Goal: Task Accomplishment & Management: Use online tool/utility

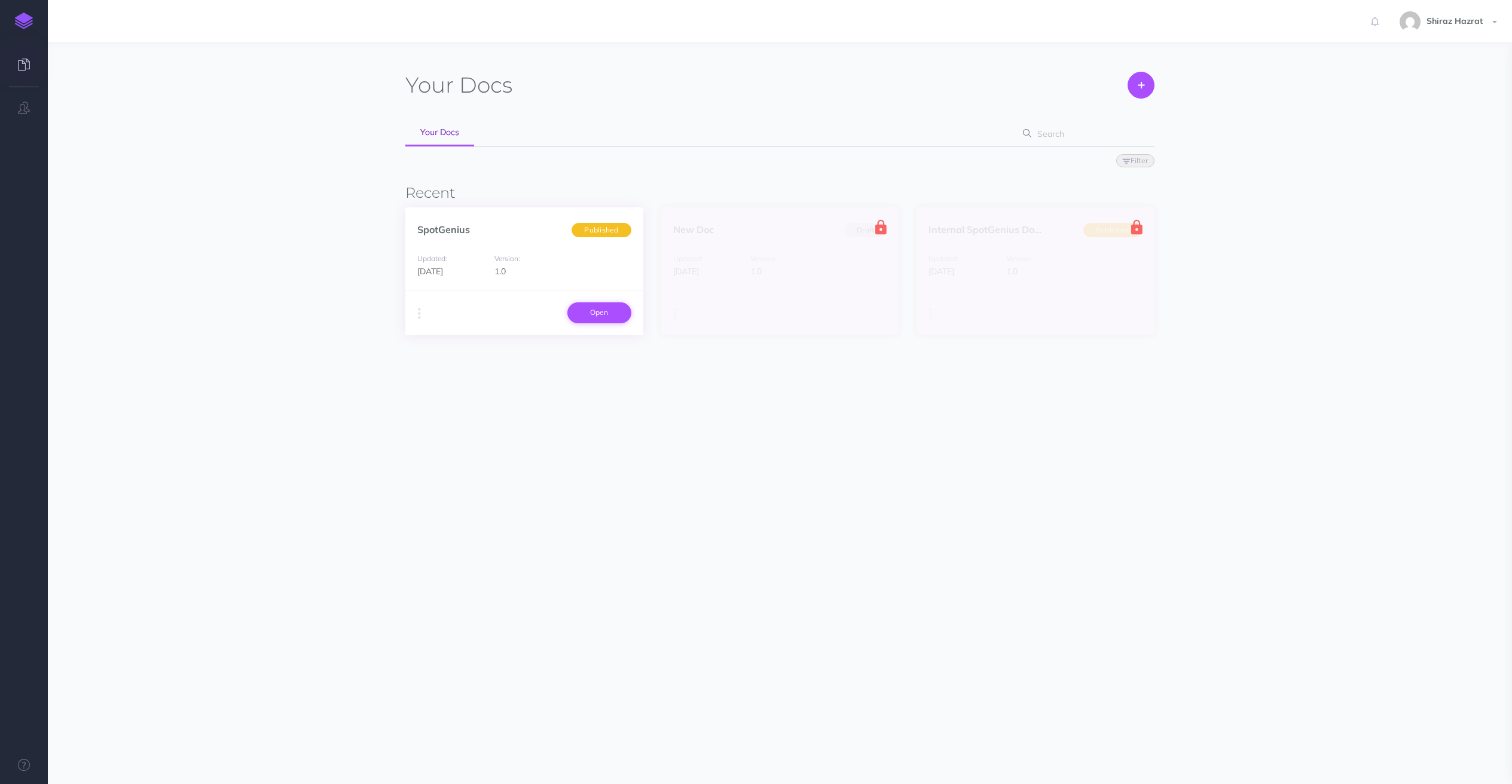
click at [600, 303] on link "Open" at bounding box center [599, 313] width 64 height 21
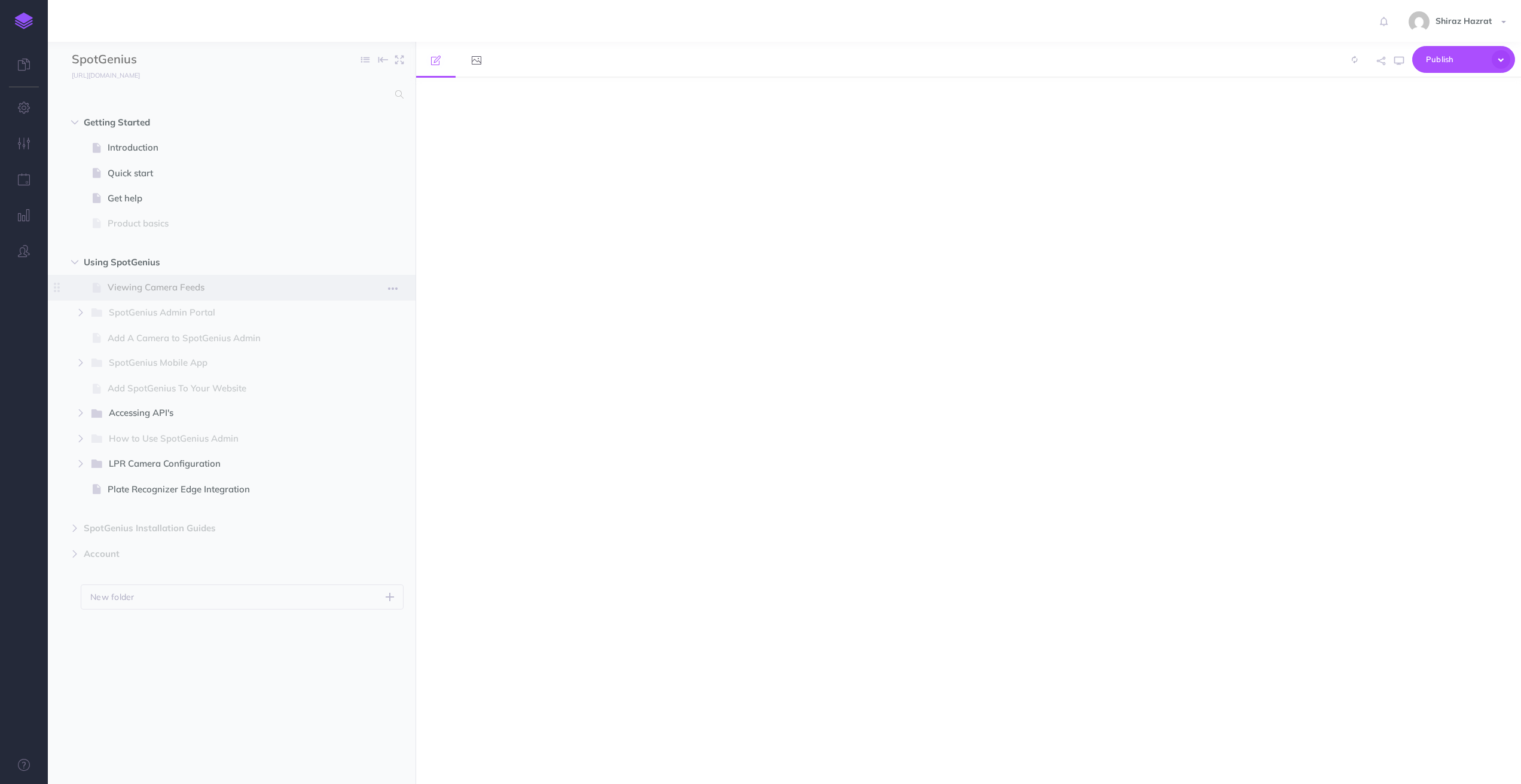
select select "null"
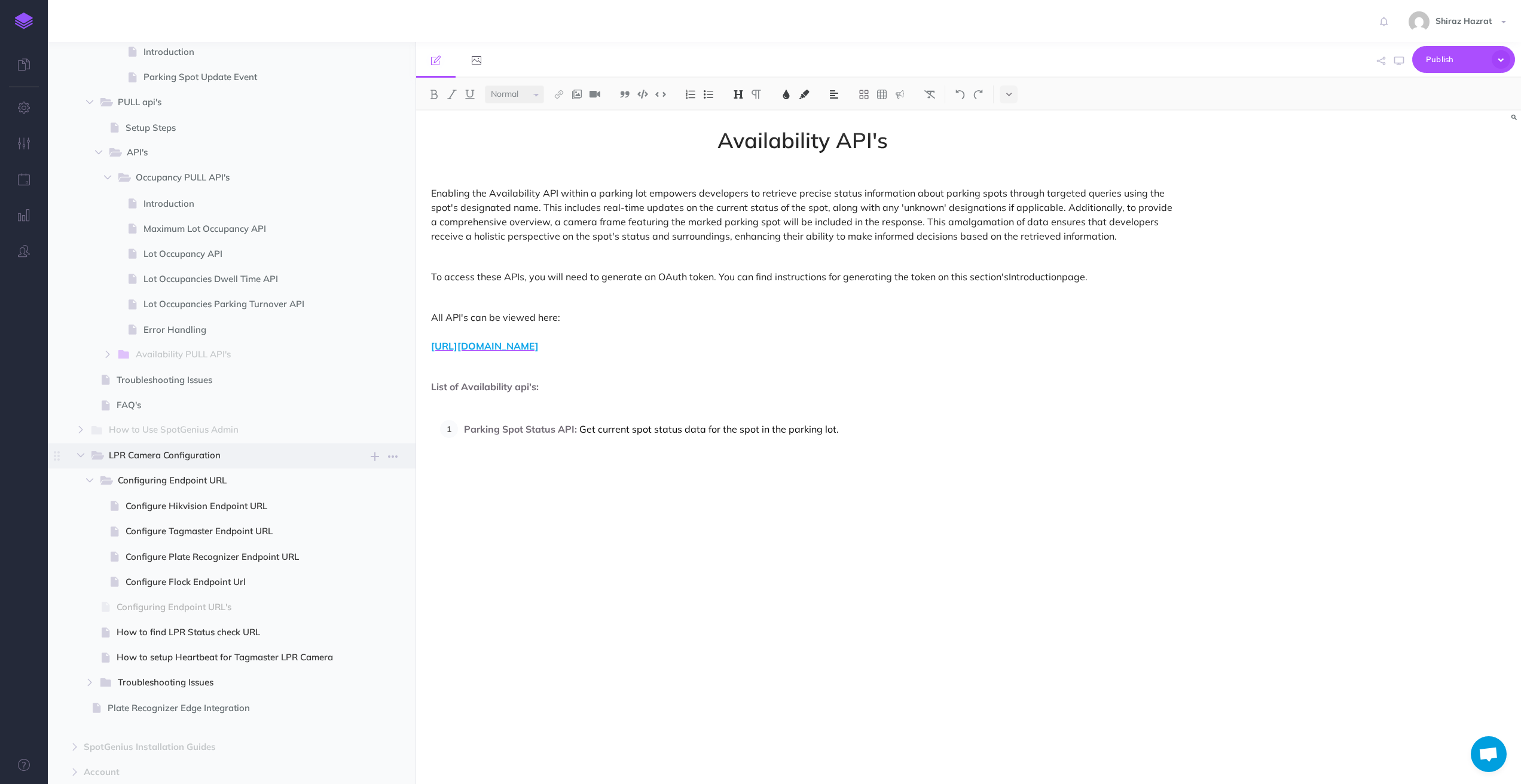
scroll to position [794, 0]
click at [265, 527] on span "Configure Tagmaster Endpoint URL" at bounding box center [235, 529] width 218 height 15
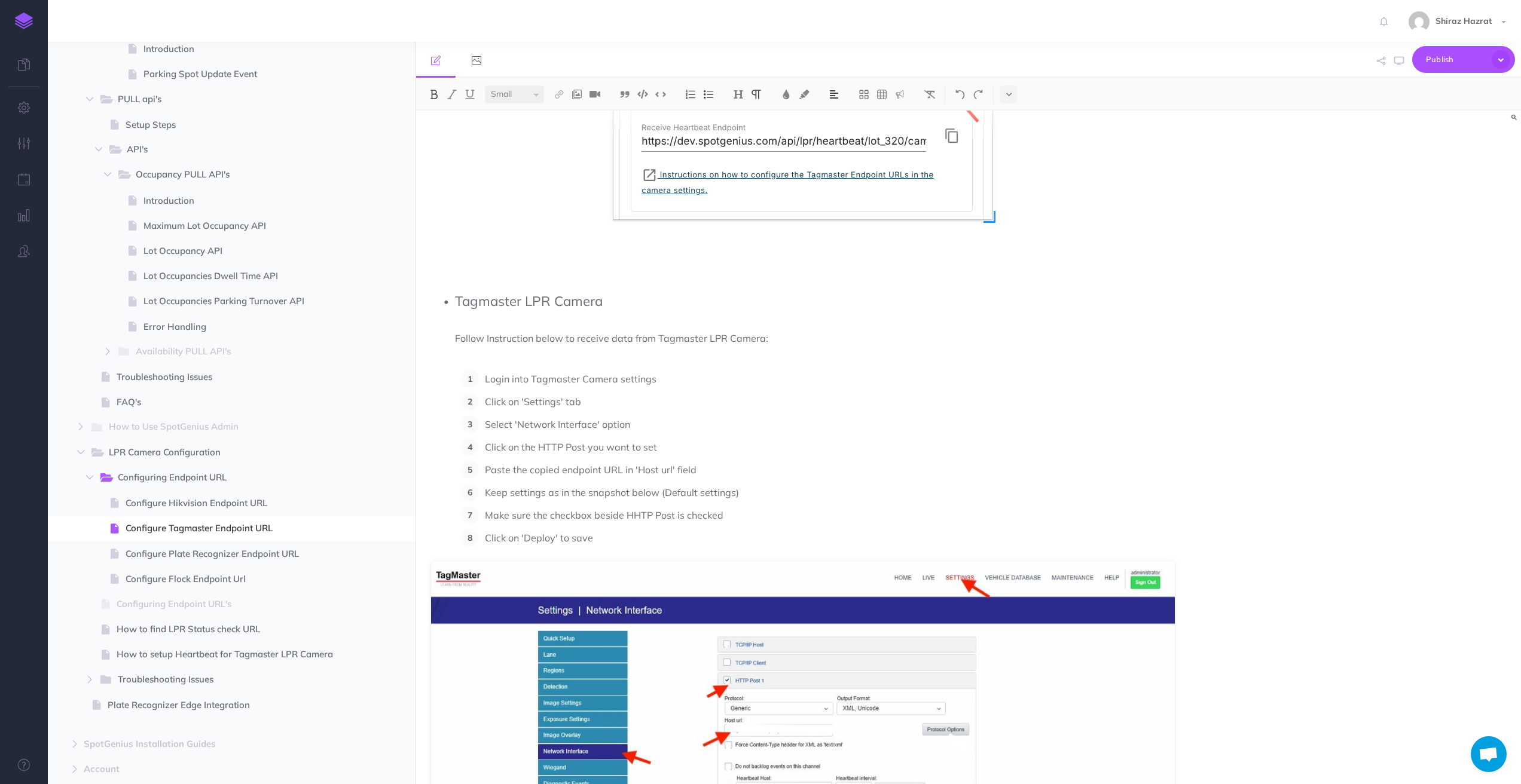
scroll to position [0, 0]
